Goal: Task Accomplishment & Management: Manage account settings

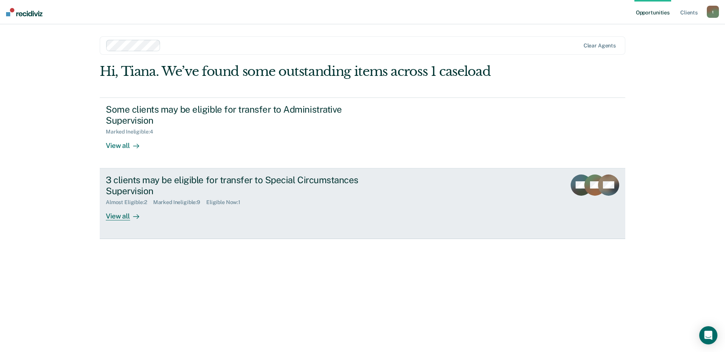
click at [160, 177] on div "3 clients may be eligible for transfer to Special Circumstances Supervision" at bounding box center [239, 185] width 266 height 22
